Goal: Browse casually: Explore the website without a specific task or goal

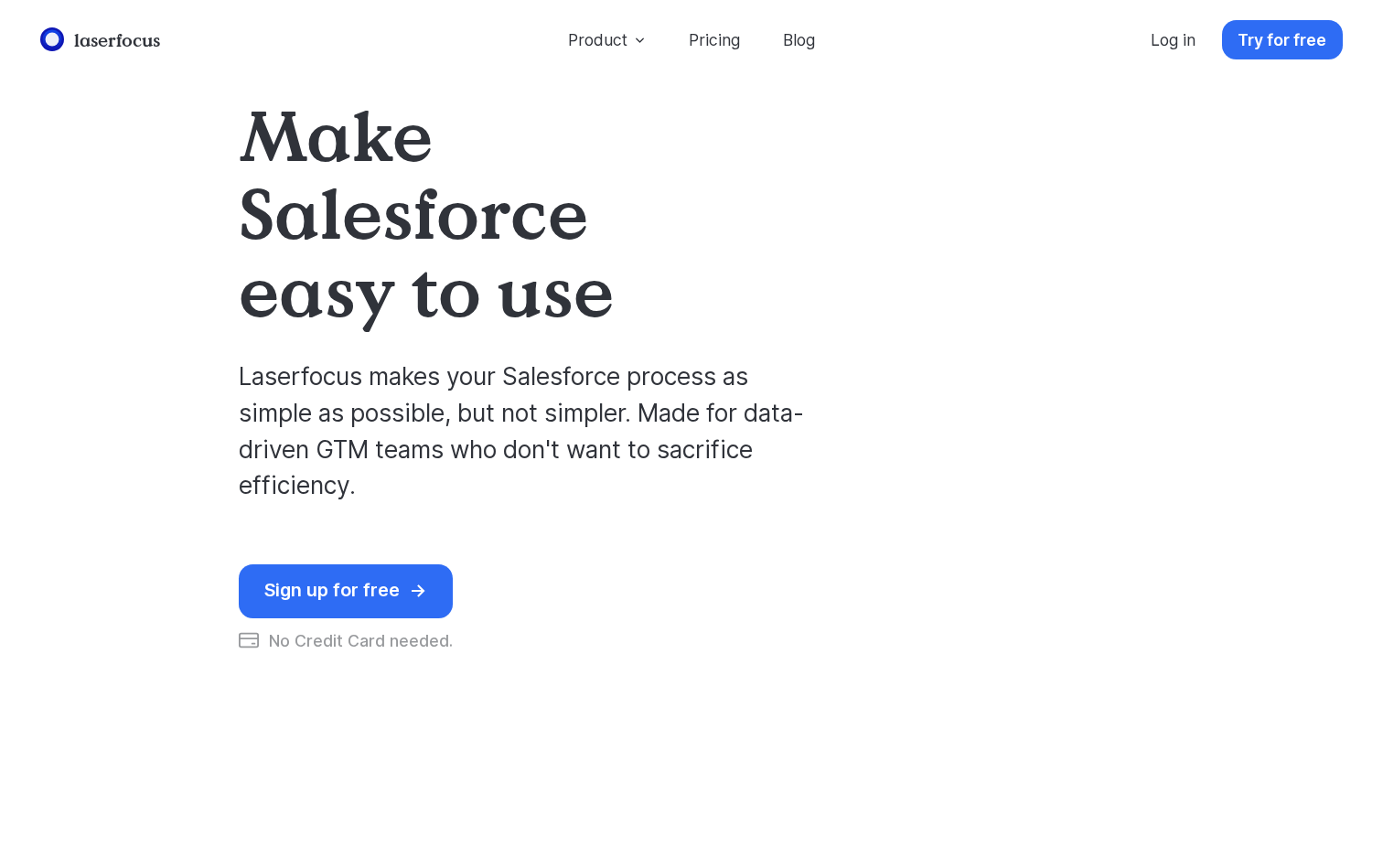
click at [271, 143] on h1 "Make Salesforce easy to use" at bounding box center [496, 211] width 516 height 232
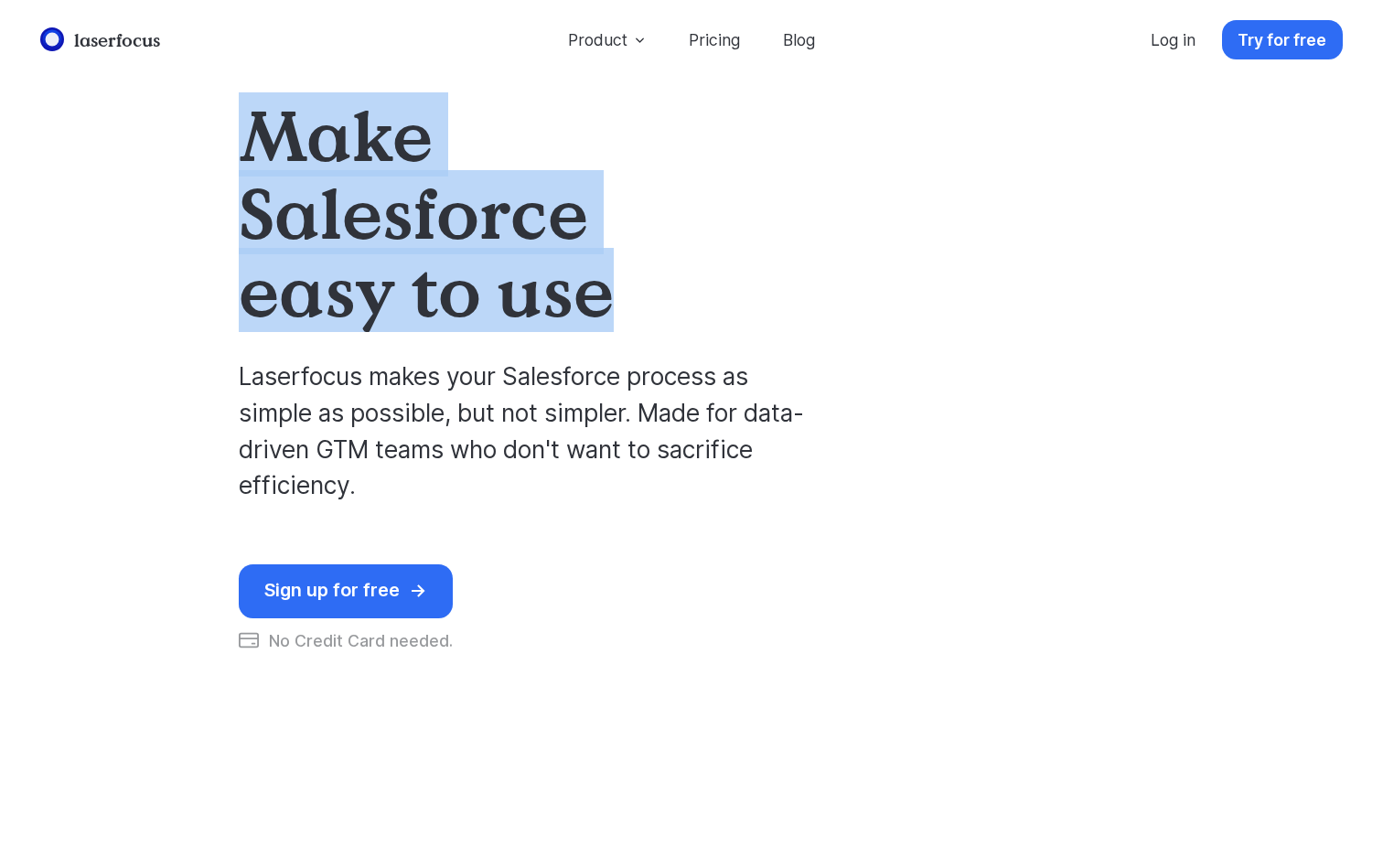
drag, startPoint x: 271, startPoint y: 143, endPoint x: 569, endPoint y: 315, distance: 344.1
click at [569, 315] on h1 "Make Salesforce easy to use" at bounding box center [496, 211] width 516 height 232
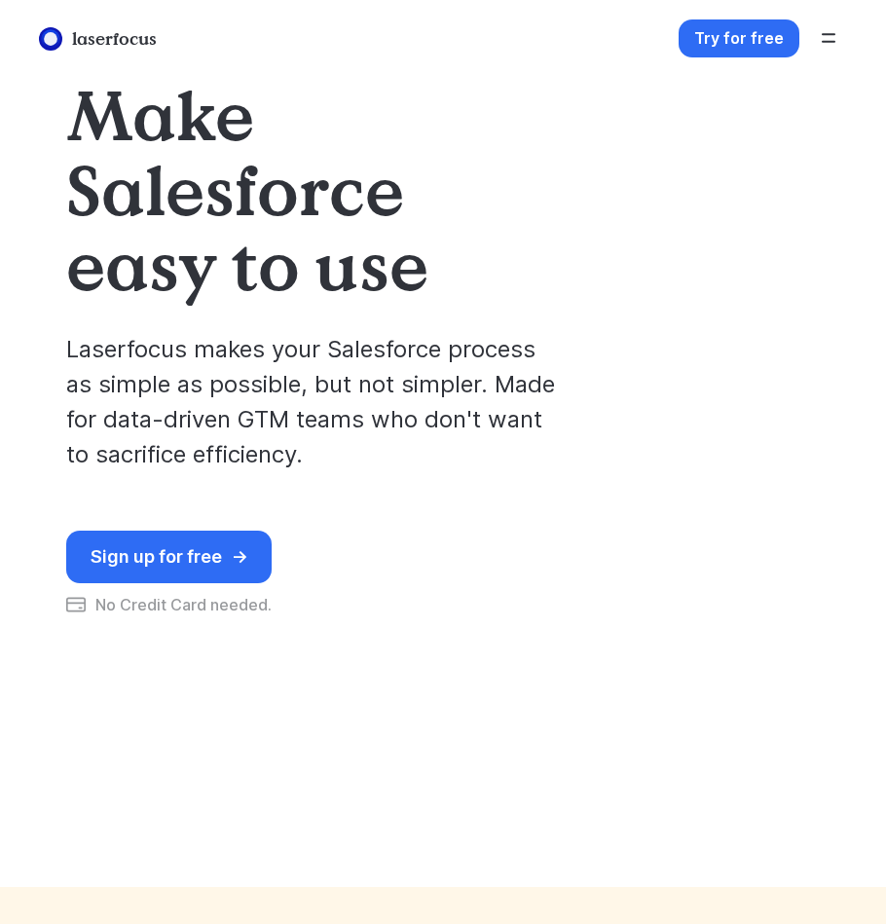
click at [412, 458] on p "Laserfocus makes your Salesforce process as simple as possible, but not simpler…" at bounding box center [313, 387] width 494 height 169
click at [336, 401] on p "Laserfocus makes your Salesforce process as simple as possible, but not simpler…" at bounding box center [313, 387] width 494 height 169
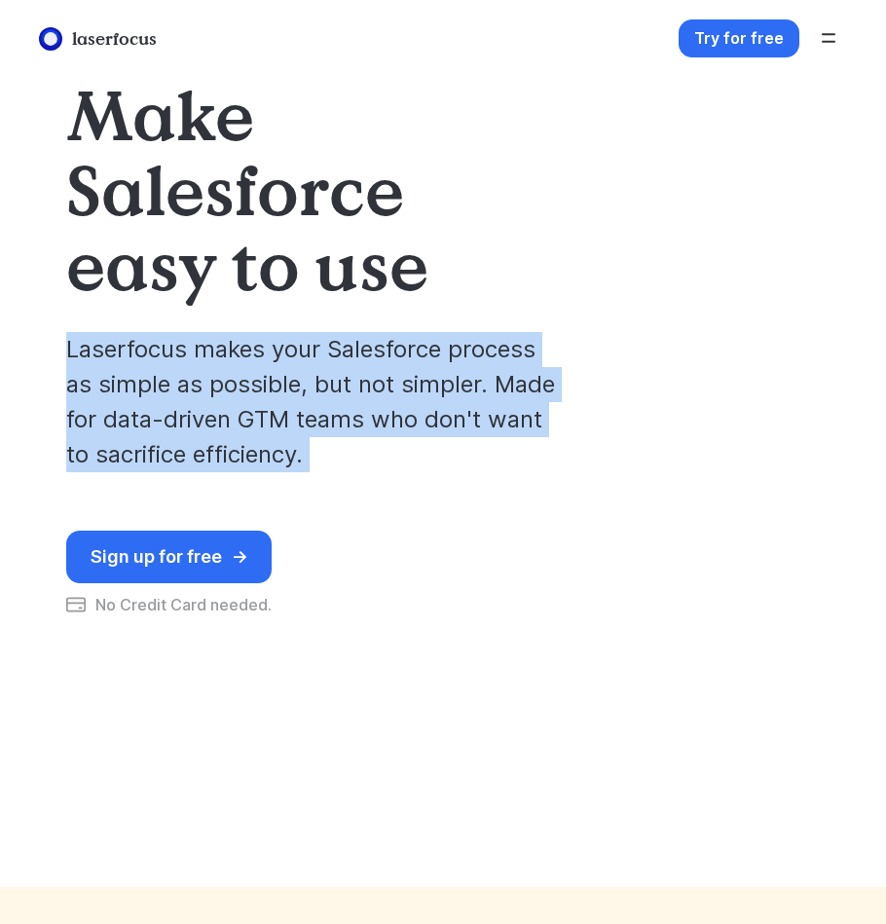
click at [336, 401] on p "Laserfocus makes your Salesforce process as simple as possible, but not simpler…" at bounding box center [313, 387] width 494 height 169
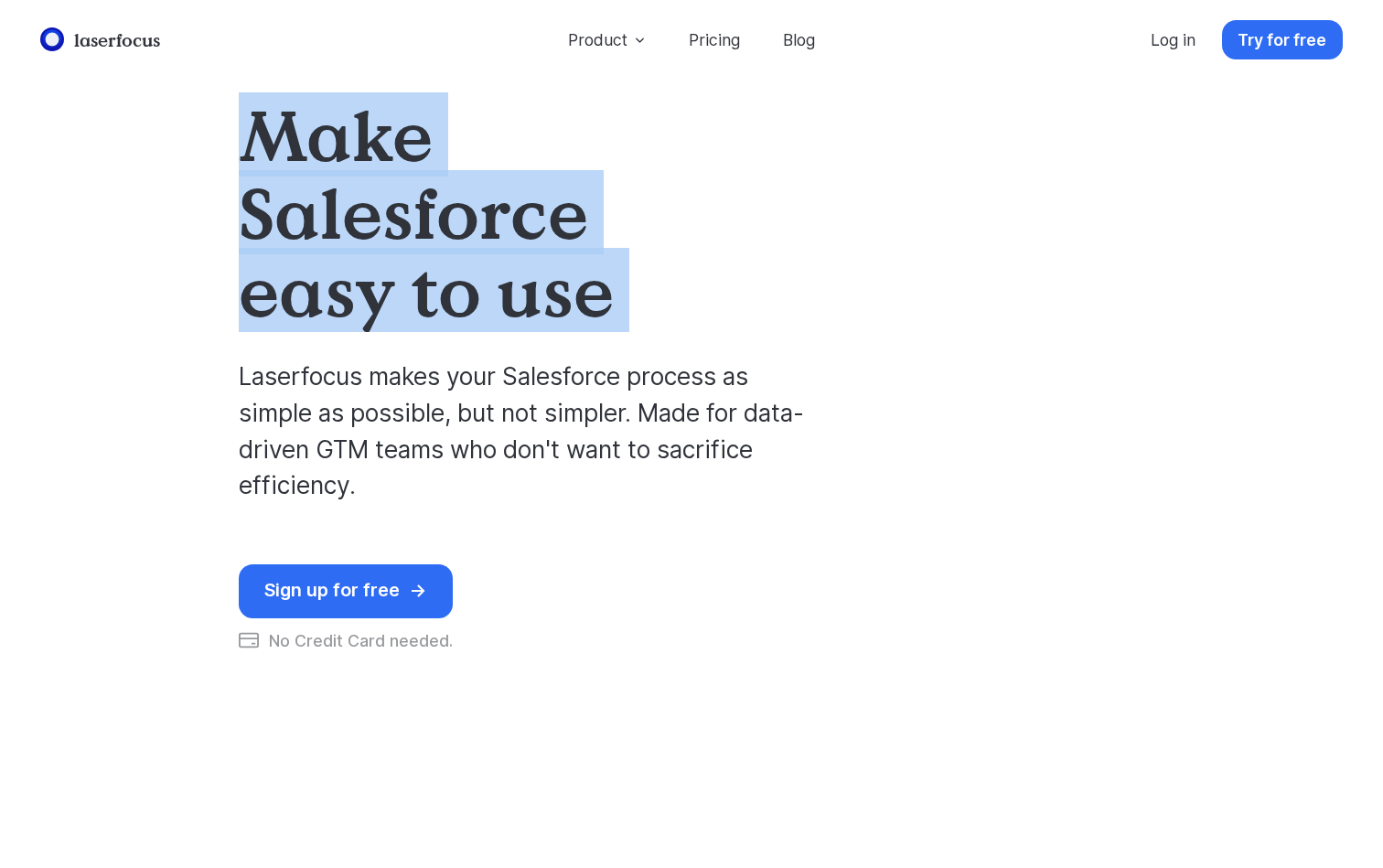
click at [310, 219] on h1 "Make Salesforce easy to use" at bounding box center [496, 211] width 516 height 232
click at [814, 137] on video at bounding box center [829, 69] width 274 height 137
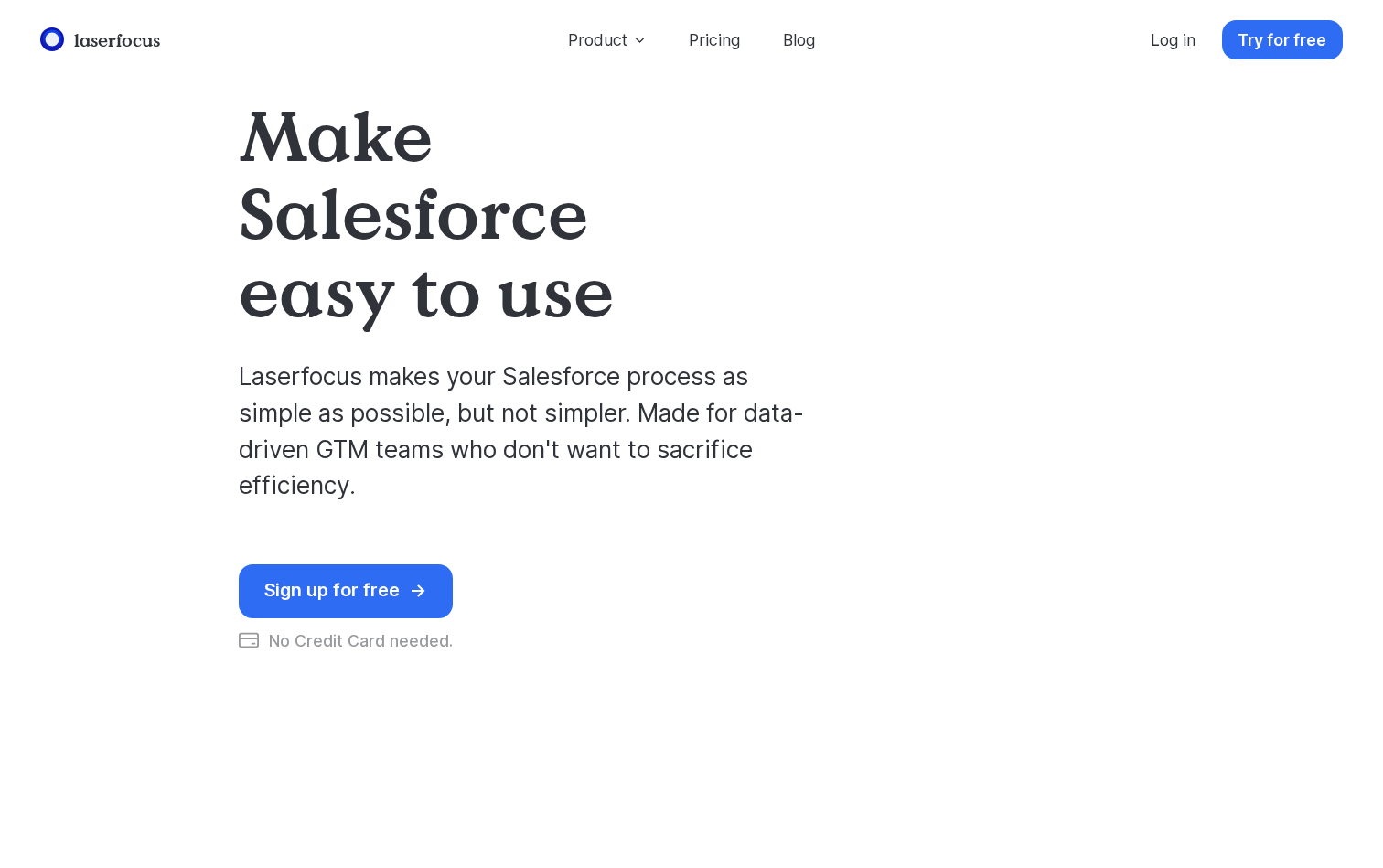
click at [618, 572] on div "Sign up for free → → No Credit Card needed." at bounding box center [525, 608] width 574 height 86
